Goal: Information Seeking & Learning: Learn about a topic

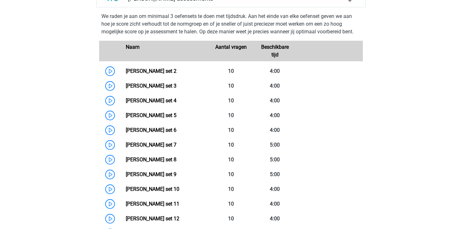
scroll to position [475, 0]
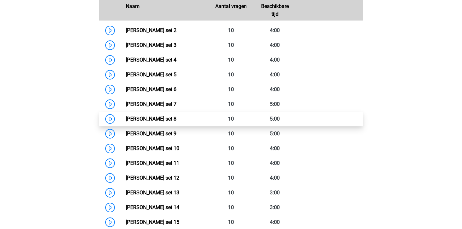
click at [177, 121] on link "Watson Glaser set 8" at bounding box center [151, 119] width 51 height 6
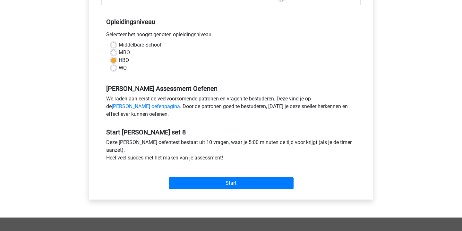
scroll to position [130, 0]
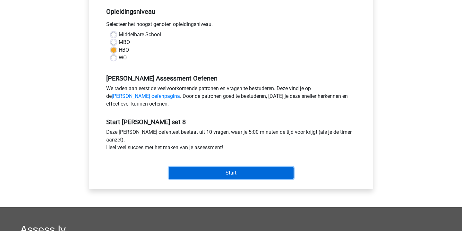
click at [249, 172] on input "Start" at bounding box center [231, 173] width 125 height 12
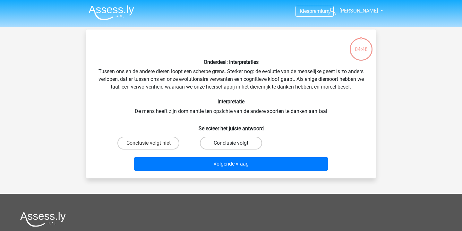
click at [223, 148] on label "Conclusie volgt" at bounding box center [231, 143] width 62 height 13
click at [231, 147] on input "Conclusie volgt" at bounding box center [233, 145] width 4 height 4
radio input "true"
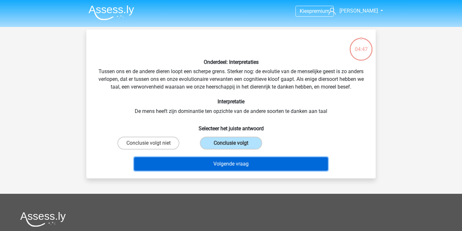
click at [231, 171] on button "Volgende vraag" at bounding box center [231, 163] width 194 height 13
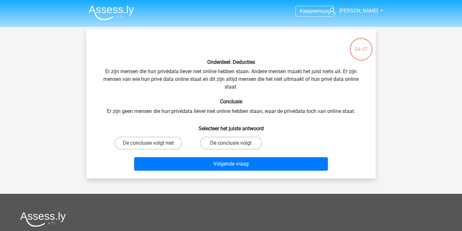
scroll to position [30, 0]
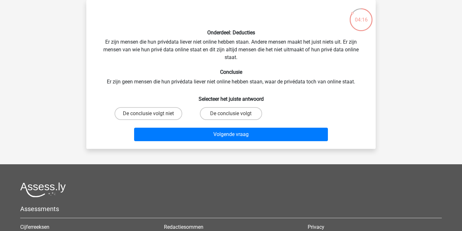
click at [150, 106] on div "De conclusie volgt niet" at bounding box center [148, 114] width 83 height 18
click at [160, 111] on label "De conclusie volgt niet" at bounding box center [149, 113] width 68 height 13
click at [153, 114] on input "De conclusie volgt niet" at bounding box center [151, 116] width 4 height 4
radio input "true"
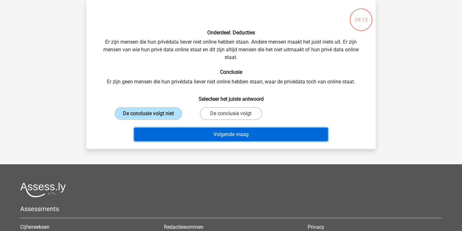
click at [288, 134] on button "Volgende vraag" at bounding box center [231, 134] width 194 height 13
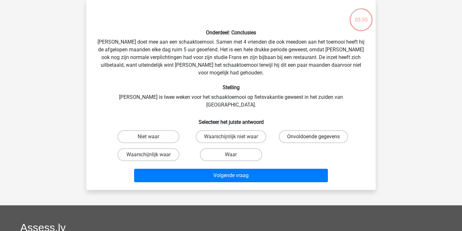
click at [324, 130] on label "Onvoldoende gegevens" at bounding box center [313, 136] width 69 height 13
click at [318, 137] on input "Onvoldoende gegevens" at bounding box center [316, 139] width 4 height 4
radio input "true"
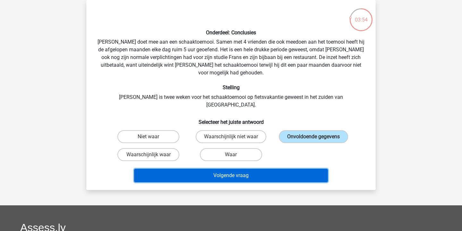
click at [246, 169] on button "Volgende vraag" at bounding box center [231, 175] width 194 height 13
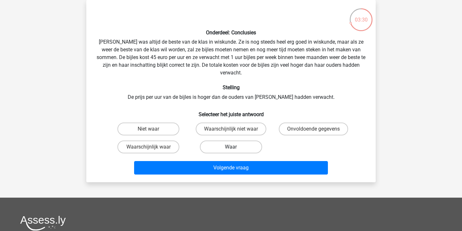
click at [238, 141] on label "Waar" at bounding box center [231, 147] width 62 height 13
click at [235, 147] on input "Waar" at bounding box center [233, 149] width 4 height 4
radio input "true"
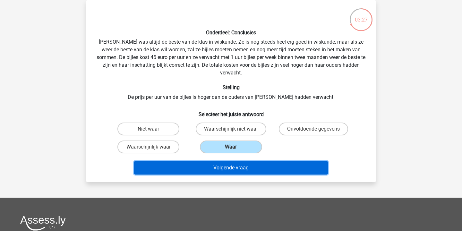
click at [244, 161] on button "Volgende vraag" at bounding box center [231, 167] width 194 height 13
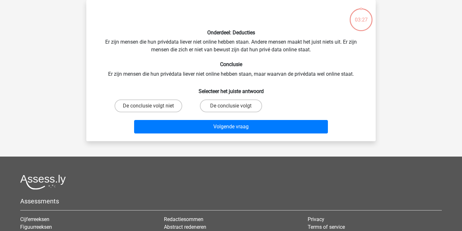
click at [306, 98] on div "De conclusie volgt niet De conclusie volgt" at bounding box center [231, 106] width 248 height 18
click at [165, 102] on label "De conclusie volgt niet" at bounding box center [149, 106] width 68 height 13
click at [153, 106] on input "De conclusie volgt niet" at bounding box center [151, 108] width 4 height 4
radio input "true"
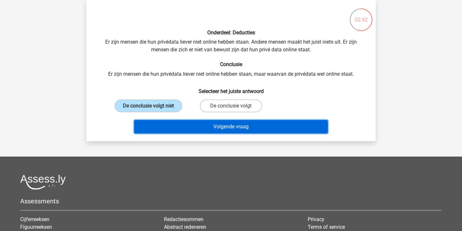
click at [193, 125] on button "Volgende vraag" at bounding box center [231, 126] width 194 height 13
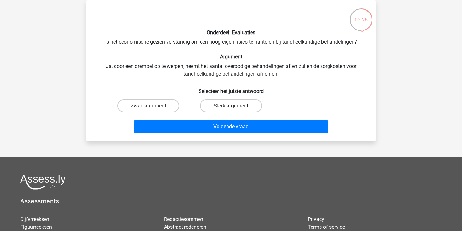
click at [229, 106] on label "Sterk argument" at bounding box center [231, 106] width 62 height 13
click at [231, 106] on input "Sterk argument" at bounding box center [233, 108] width 4 height 4
radio input "true"
click at [213, 136] on div "Onderdeel: Evaluaties Is het economische gezien verstandig om een hoog eigen ri…" at bounding box center [231, 70] width 290 height 141
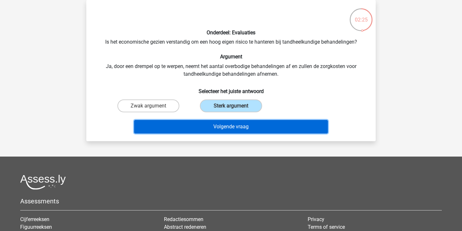
click at [227, 127] on button "Volgende vraag" at bounding box center [231, 126] width 194 height 13
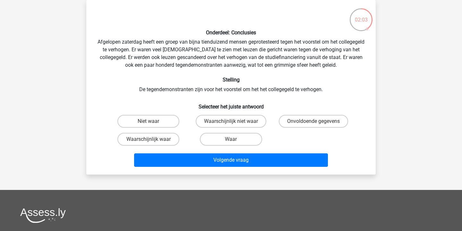
click at [152, 123] on input "Niet waar" at bounding box center [151, 123] width 4 height 4
radio input "true"
click at [160, 141] on label "Waarschijnlijk waar" at bounding box center [149, 139] width 62 height 13
click at [153, 141] on input "Waarschijnlijk waar" at bounding box center [151, 141] width 4 height 4
radio input "true"
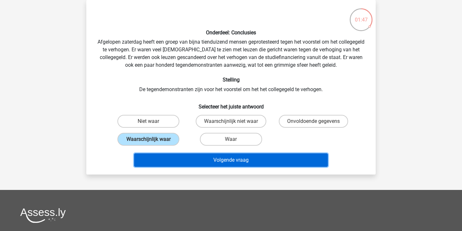
click at [216, 163] on button "Volgende vraag" at bounding box center [231, 160] width 194 height 13
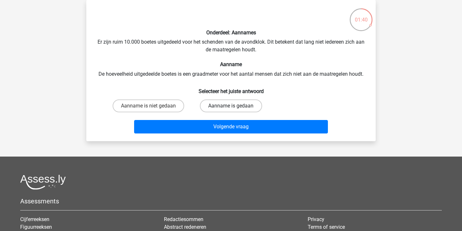
click at [229, 104] on label "Aanname is gedaan" at bounding box center [231, 106] width 62 height 13
click at [231, 106] on input "Aanname is gedaan" at bounding box center [233, 108] width 4 height 4
radio input "true"
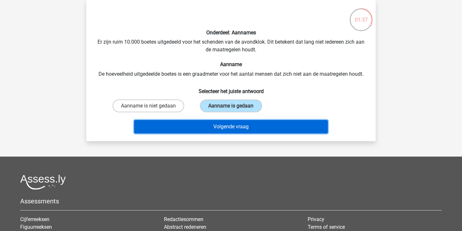
click at [259, 126] on button "Volgende vraag" at bounding box center [231, 126] width 194 height 13
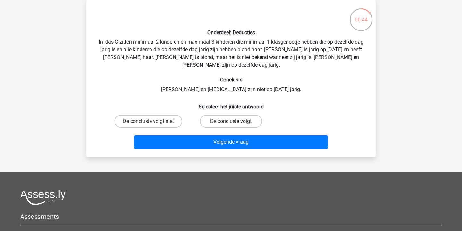
click at [151, 121] on input "De conclusie volgt niet" at bounding box center [151, 123] width 4 height 4
radio input "true"
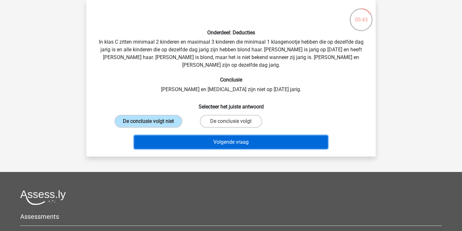
click at [199, 138] on button "Volgende vraag" at bounding box center [231, 142] width 194 height 13
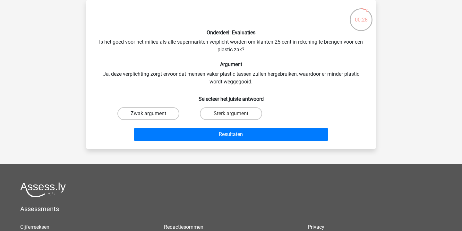
click at [154, 113] on label "Zwak argument" at bounding box center [149, 113] width 62 height 13
click at [153, 114] on input "Zwak argument" at bounding box center [151, 116] width 4 height 4
radio input "true"
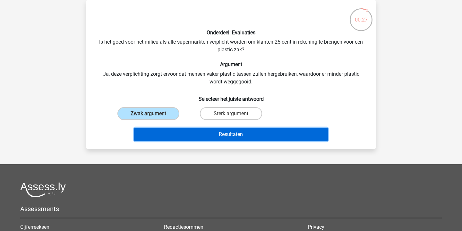
click at [196, 130] on button "Resultaten" at bounding box center [231, 134] width 194 height 13
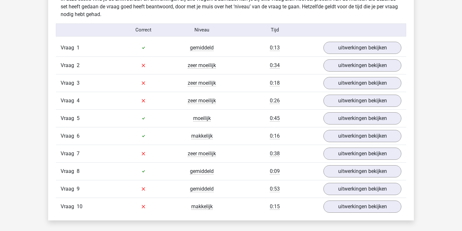
scroll to position [516, 0]
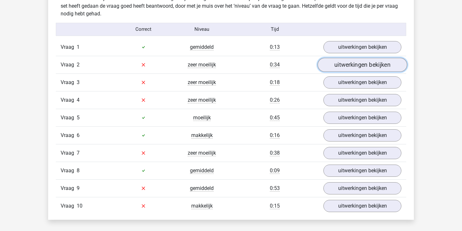
click at [350, 70] on link "uitwerkingen bekijken" at bounding box center [363, 65] width 90 height 14
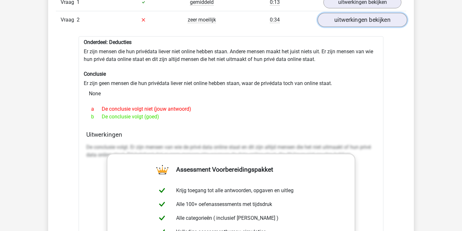
scroll to position [550, 0]
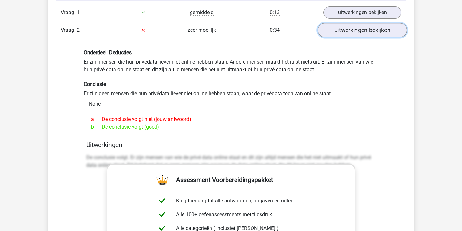
click at [358, 34] on link "uitwerkingen bekijken" at bounding box center [363, 30] width 90 height 14
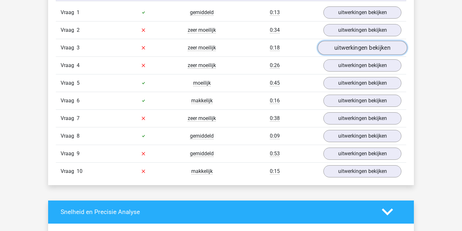
click at [354, 44] on link "uitwerkingen bekijken" at bounding box center [363, 48] width 90 height 14
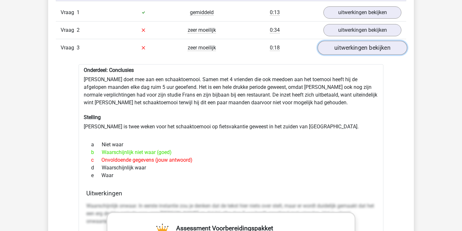
click at [354, 44] on link "uitwerkingen bekijken" at bounding box center [363, 48] width 90 height 14
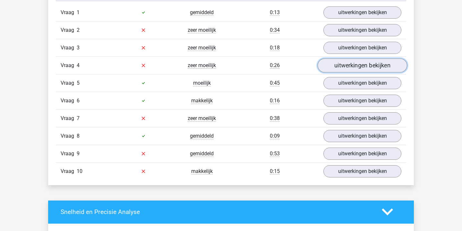
click at [355, 59] on link "uitwerkingen bekijken" at bounding box center [363, 65] width 90 height 14
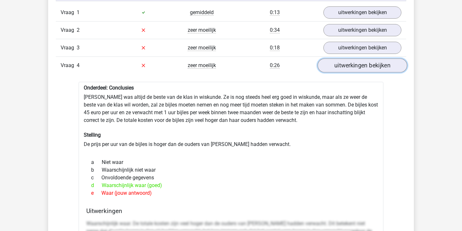
click at [355, 59] on link "uitwerkingen bekijken" at bounding box center [363, 65] width 90 height 14
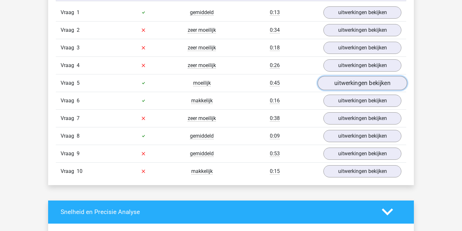
click at [358, 80] on link "uitwerkingen bekijken" at bounding box center [363, 83] width 90 height 14
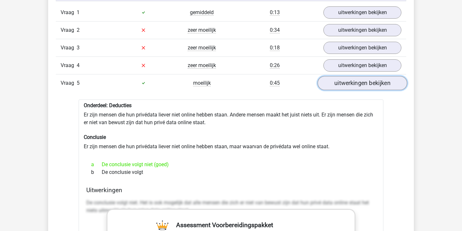
click at [358, 80] on link "uitwerkingen bekijken" at bounding box center [363, 83] width 90 height 14
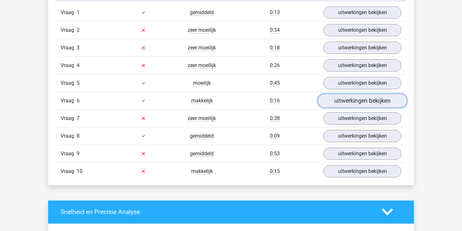
click at [356, 102] on link "uitwerkingen bekijken" at bounding box center [363, 101] width 90 height 14
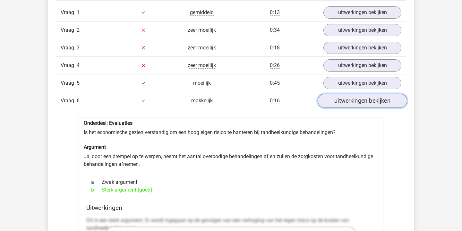
click at [356, 102] on link "uitwerkingen bekijken" at bounding box center [363, 101] width 90 height 14
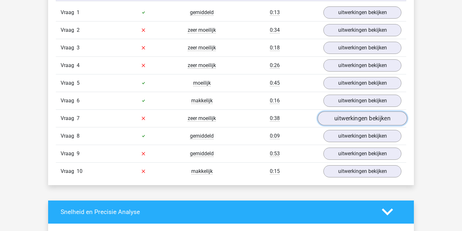
click at [351, 116] on link "uitwerkingen bekijken" at bounding box center [363, 118] width 90 height 14
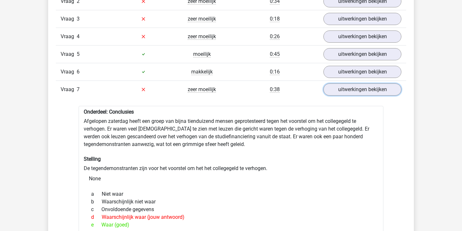
scroll to position [579, 0]
click at [382, 92] on link "uitwerkingen bekijken" at bounding box center [363, 90] width 90 height 14
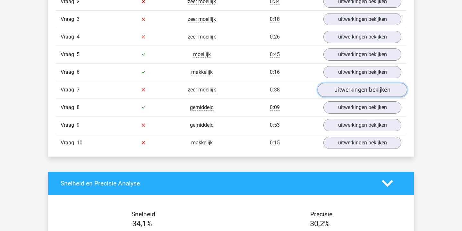
click at [374, 92] on link "uitwerkingen bekijken" at bounding box center [363, 90] width 90 height 14
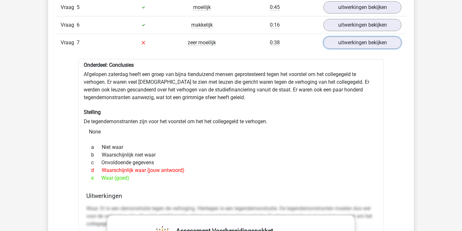
scroll to position [615, 0]
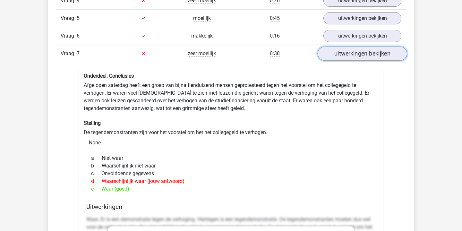
click at [385, 54] on link "uitwerkingen bekijken" at bounding box center [363, 54] width 90 height 14
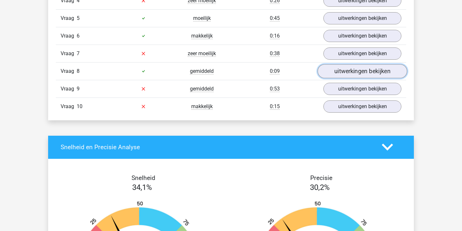
click at [368, 70] on link "uitwerkingen bekijken" at bounding box center [363, 71] width 90 height 14
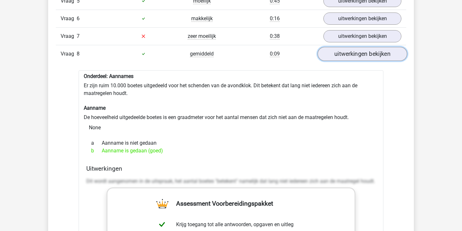
scroll to position [649, 0]
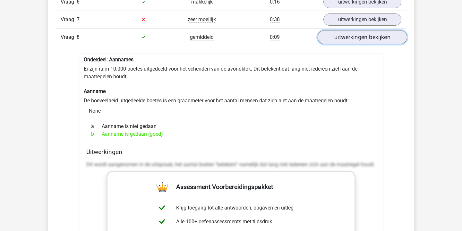
click at [388, 38] on link "uitwerkingen bekijken" at bounding box center [363, 37] width 90 height 14
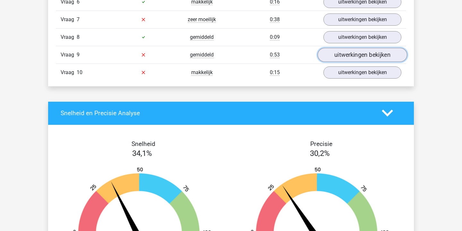
click at [372, 57] on link "uitwerkingen bekijken" at bounding box center [363, 55] width 90 height 14
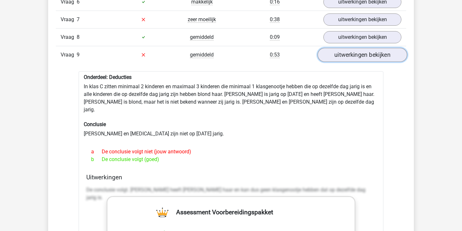
scroll to position [672, 0]
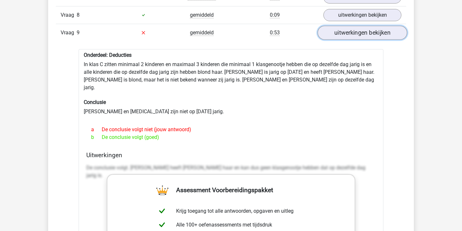
click at [374, 33] on link "uitwerkingen bekijken" at bounding box center [363, 33] width 90 height 14
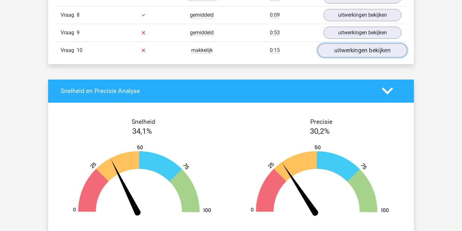
click at [355, 54] on link "uitwerkingen bekijken" at bounding box center [363, 50] width 90 height 14
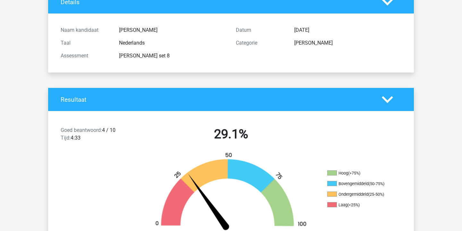
scroll to position [0, 0]
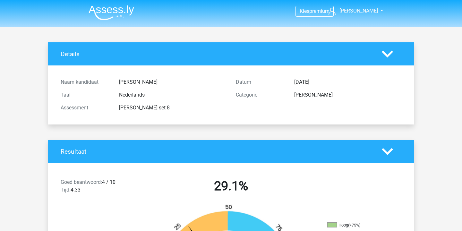
click at [99, 8] on img at bounding box center [112, 12] width 46 height 15
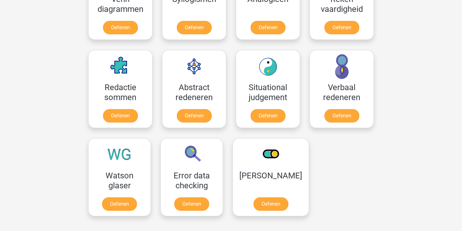
scroll to position [445, 0]
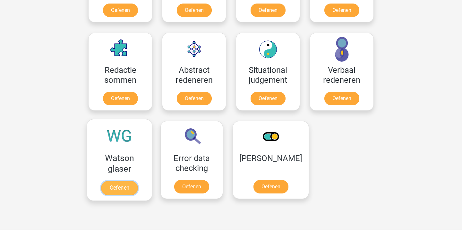
click at [105, 181] on link "Oefenen" at bounding box center [119, 188] width 37 height 14
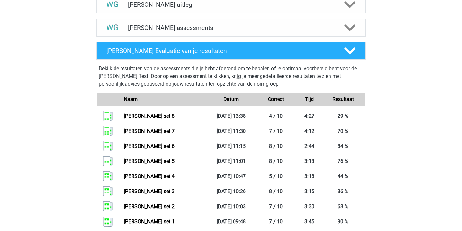
scroll to position [409, 0]
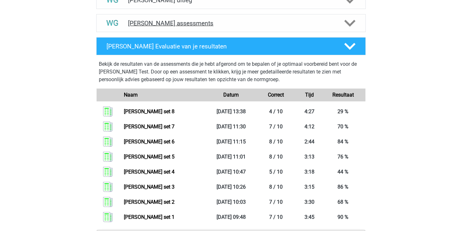
click at [172, 29] on div "Watson Glaser assessments" at bounding box center [231, 23] width 270 height 18
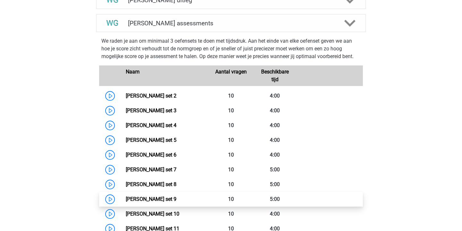
click at [159, 202] on link "Watson Glaser set 9" at bounding box center [151, 199] width 51 height 6
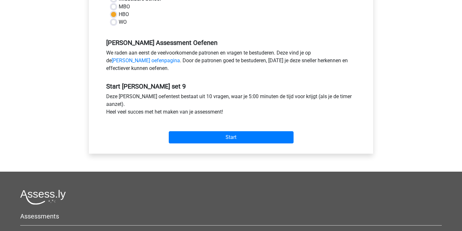
scroll to position [167, 0]
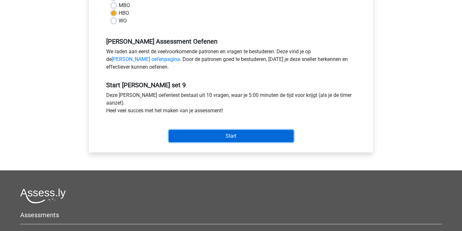
click at [237, 135] on input "Start" at bounding box center [231, 136] width 125 height 12
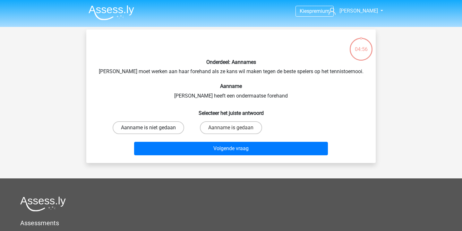
click at [153, 128] on label "Aanname is niet gedaan" at bounding box center [149, 127] width 72 height 13
click at [153, 128] on input "Aanname is niet gedaan" at bounding box center [151, 130] width 4 height 4
radio input "true"
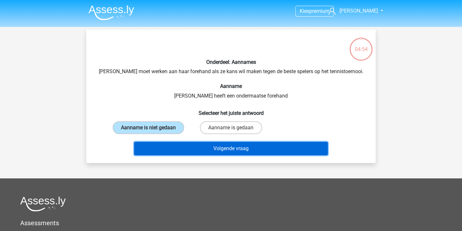
click at [262, 151] on button "Volgende vraag" at bounding box center [231, 148] width 194 height 13
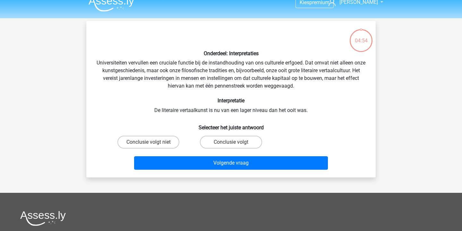
scroll to position [6, 0]
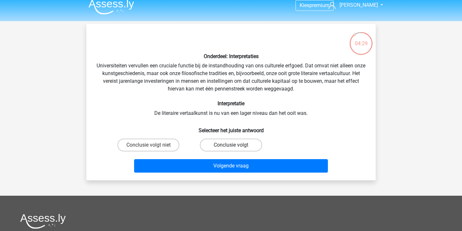
click at [232, 140] on label "Conclusie volgt" at bounding box center [231, 145] width 62 height 13
click at [232, 145] on input "Conclusie volgt" at bounding box center [233, 147] width 4 height 4
radio input "true"
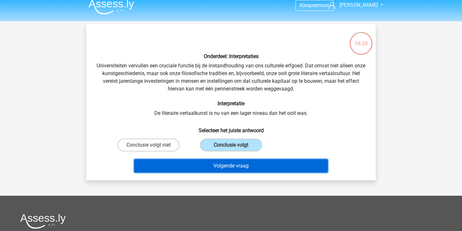
click at [261, 167] on button "Volgende vraag" at bounding box center [231, 165] width 194 height 13
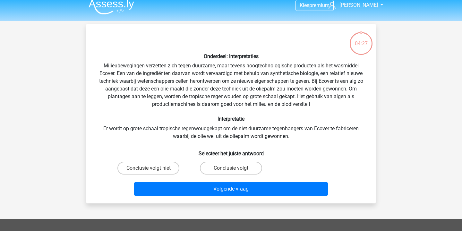
scroll to position [30, 0]
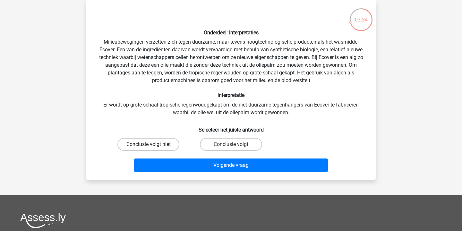
click at [164, 145] on label "Conclusie volgt niet" at bounding box center [149, 144] width 62 height 13
click at [153, 145] on input "Conclusie volgt niet" at bounding box center [151, 147] width 4 height 4
radio input "true"
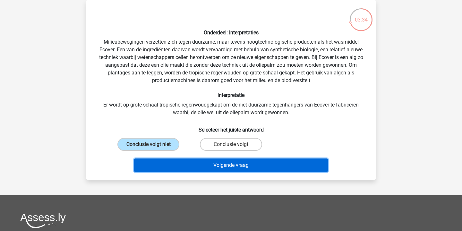
click at [193, 166] on button "Volgende vraag" at bounding box center [231, 165] width 194 height 13
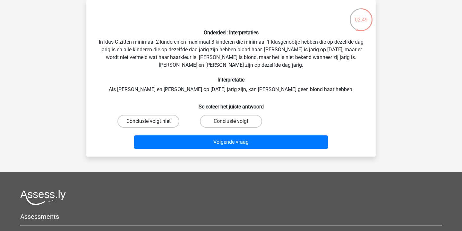
click at [159, 121] on label "Conclusie volgt niet" at bounding box center [149, 121] width 62 height 13
click at [153, 121] on input "Conclusie volgt niet" at bounding box center [151, 123] width 4 height 4
radio input "true"
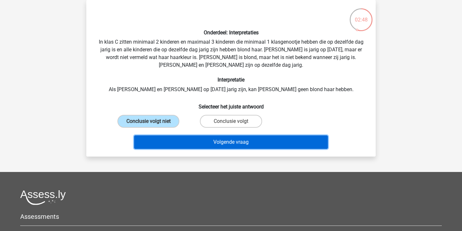
click at [215, 143] on button "Volgende vraag" at bounding box center [231, 142] width 194 height 13
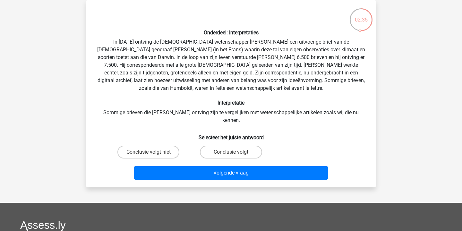
click at [215, 146] on label "Conclusie volgt" at bounding box center [231, 152] width 62 height 13
click at [231, 152] on input "Conclusie volgt" at bounding box center [233, 154] width 4 height 4
radio input "true"
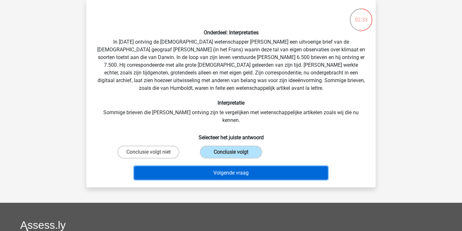
click at [241, 166] on button "Volgende vraag" at bounding box center [231, 172] width 194 height 13
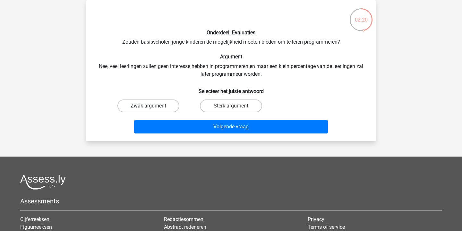
click at [159, 106] on label "Zwak argument" at bounding box center [149, 106] width 62 height 13
click at [153, 106] on input "Zwak argument" at bounding box center [151, 108] width 4 height 4
radio input "true"
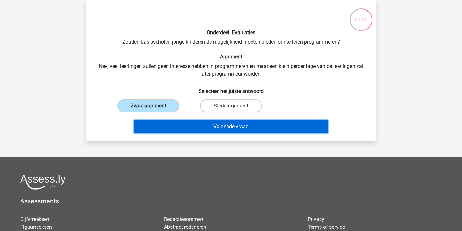
click at [180, 129] on button "Volgende vraag" at bounding box center [231, 126] width 194 height 13
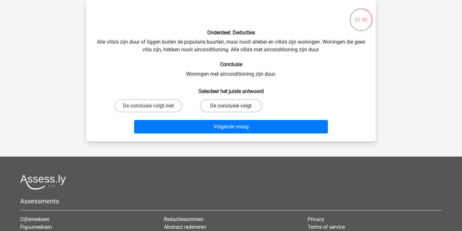
click at [242, 111] on label "De conclusie volgt" at bounding box center [231, 106] width 62 height 13
click at [235, 110] on input "De conclusie volgt" at bounding box center [233, 108] width 4 height 4
radio input "true"
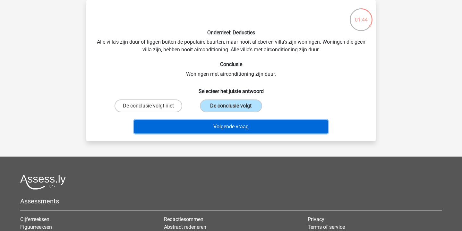
click at [284, 130] on button "Volgende vraag" at bounding box center [231, 126] width 194 height 13
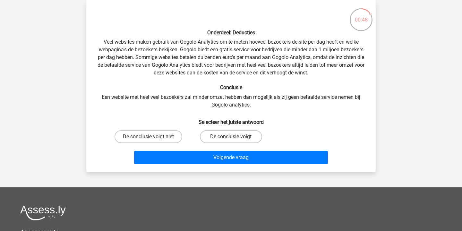
click at [250, 135] on label "De conclusie volgt" at bounding box center [231, 136] width 62 height 13
click at [235, 137] on input "De conclusie volgt" at bounding box center [233, 139] width 4 height 4
radio input "true"
click at [249, 148] on div "Volgende vraag" at bounding box center [231, 156] width 269 height 21
click at [253, 149] on div "Volgende vraag" at bounding box center [231, 156] width 269 height 21
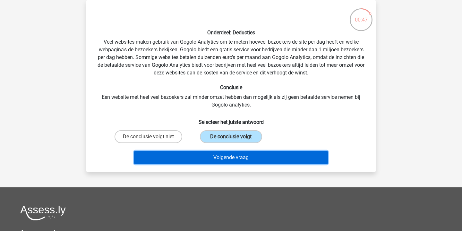
click at [258, 159] on button "Volgende vraag" at bounding box center [231, 157] width 194 height 13
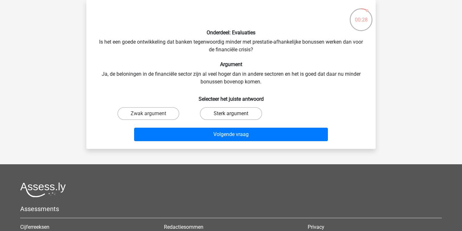
click at [224, 114] on label "Sterk argument" at bounding box center [231, 113] width 62 height 13
click at [231, 114] on input "Sterk argument" at bounding box center [233, 116] width 4 height 4
radio input "true"
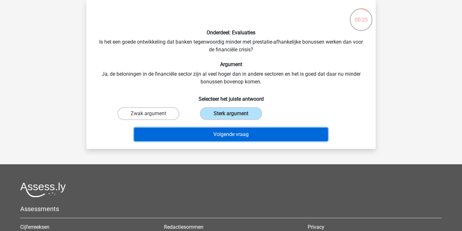
click at [225, 138] on button "Volgende vraag" at bounding box center [231, 134] width 194 height 13
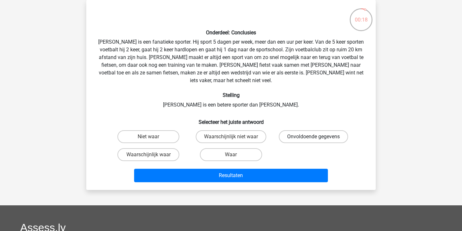
click at [297, 130] on label "Onvoldoende gegevens" at bounding box center [313, 136] width 69 height 13
click at [314, 137] on input "Onvoldoende gegevens" at bounding box center [316, 139] width 4 height 4
radio input "true"
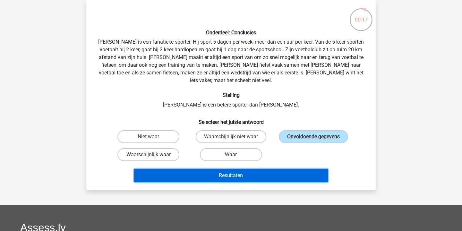
click at [259, 169] on button "Resultaten" at bounding box center [231, 175] width 194 height 13
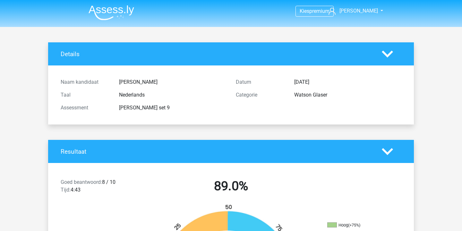
click at [115, 10] on img at bounding box center [112, 12] width 46 height 15
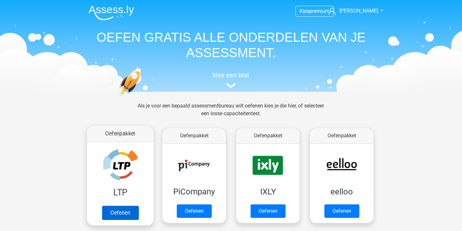
scroll to position [599, 0]
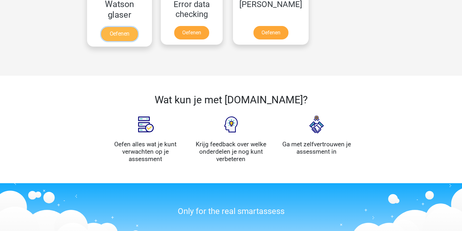
click at [138, 41] on link "Oefenen" at bounding box center [119, 34] width 37 height 14
